Goal: Navigation & Orientation: Find specific page/section

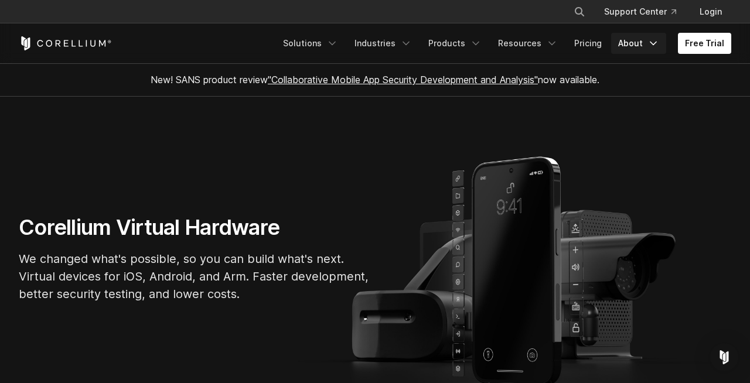
click at [644, 43] on link "About" at bounding box center [638, 43] width 55 height 21
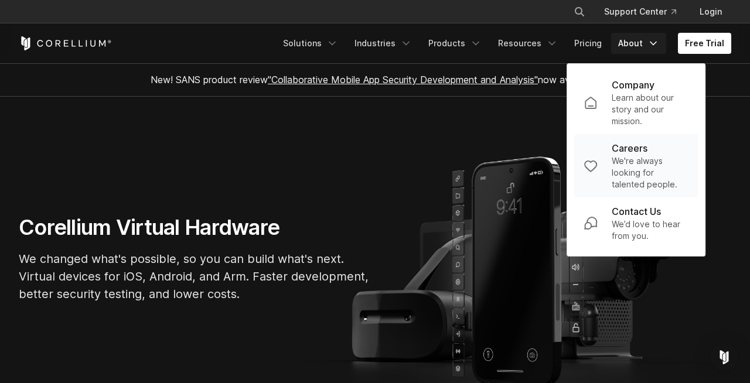
click at [615, 150] on link "Careers We're always looking for talented people." at bounding box center [636, 165] width 124 height 63
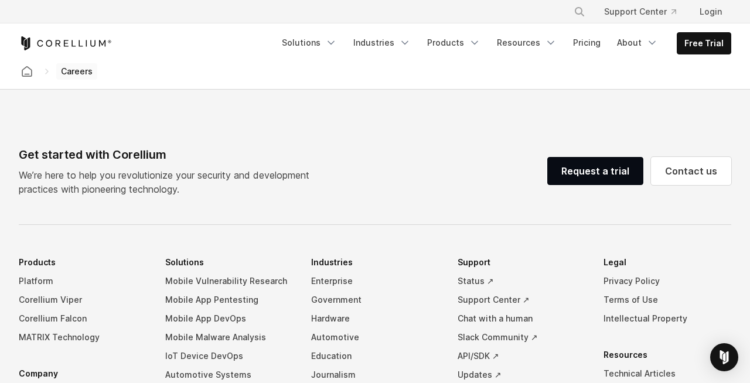
scroll to position [803, 0]
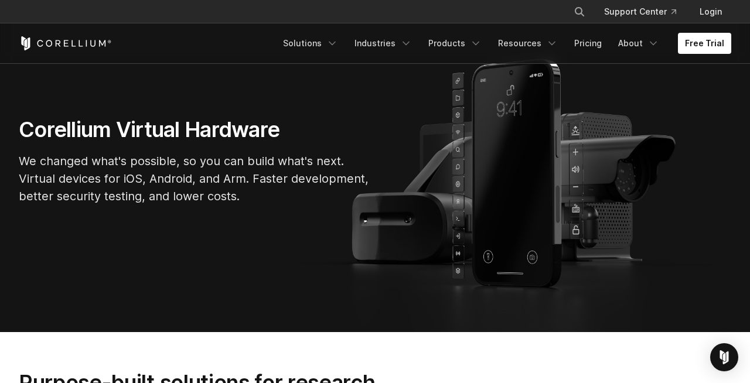
scroll to position [99, 0]
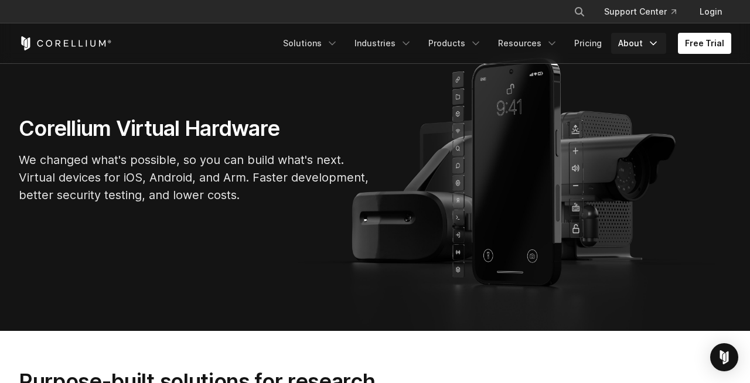
click at [640, 45] on link "About" at bounding box center [638, 43] width 55 height 21
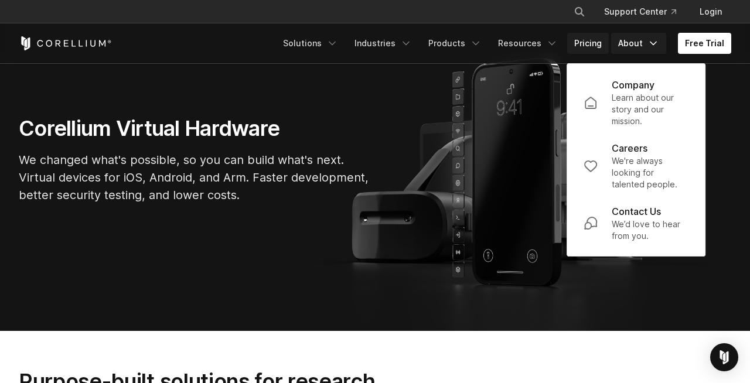
click at [597, 46] on link "Pricing" at bounding box center [588, 43] width 42 height 21
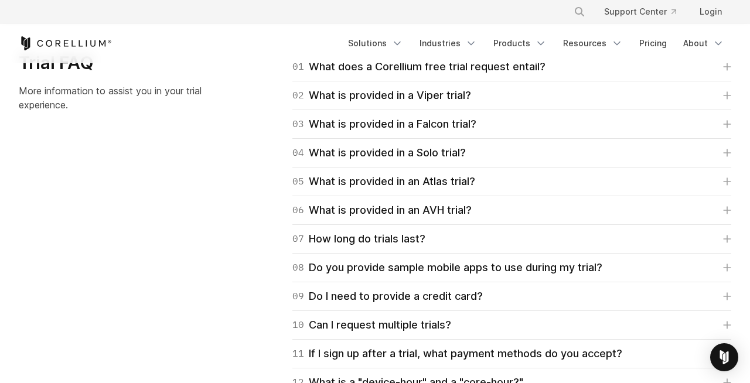
scroll to position [1714, 0]
